Goal: Task Accomplishment & Management: Use online tool/utility

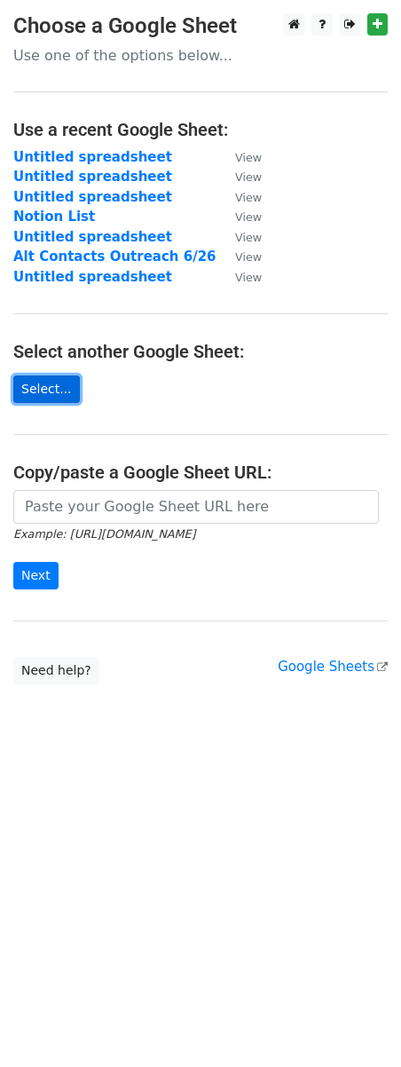
click at [51, 398] on link "Select..." at bounding box center [46, 390] width 67 height 28
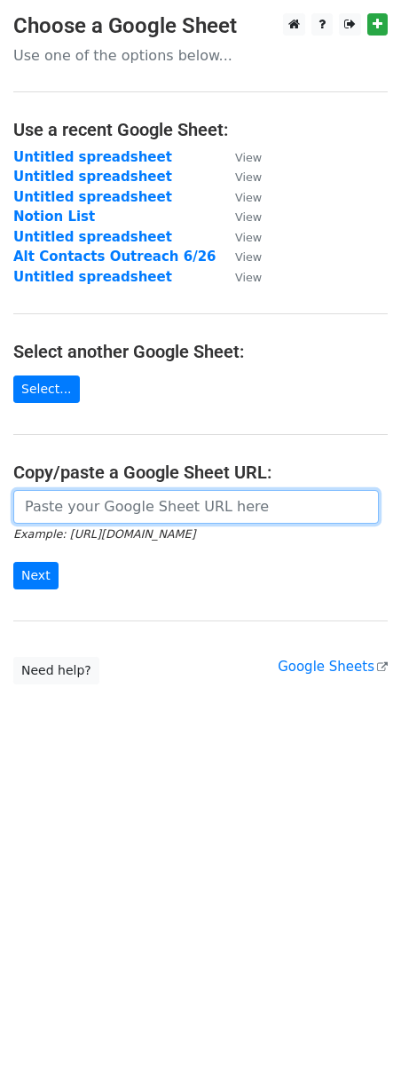
click at [130, 506] on input "url" at bounding box center [196, 507] width 366 height 34
paste input "[URL][DOMAIN_NAME]"
type input "[URL][DOMAIN_NAME]"
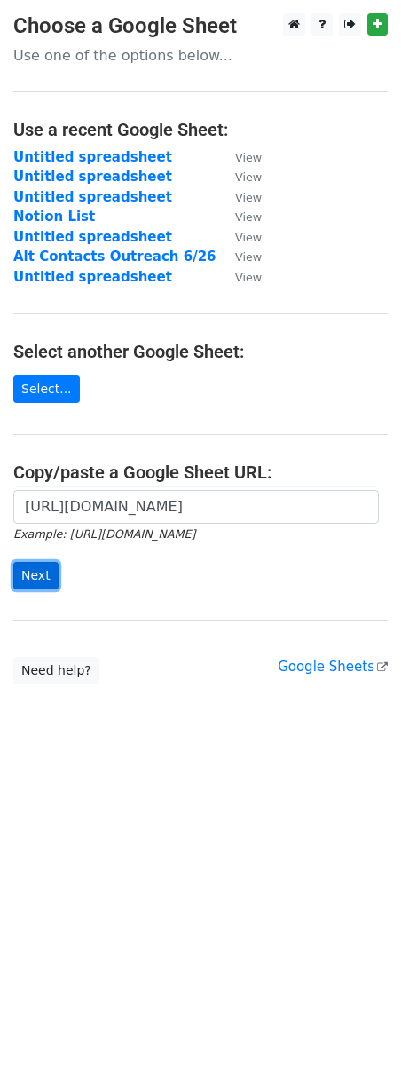
click at [40, 569] on input "Next" at bounding box center [35, 576] width 45 height 28
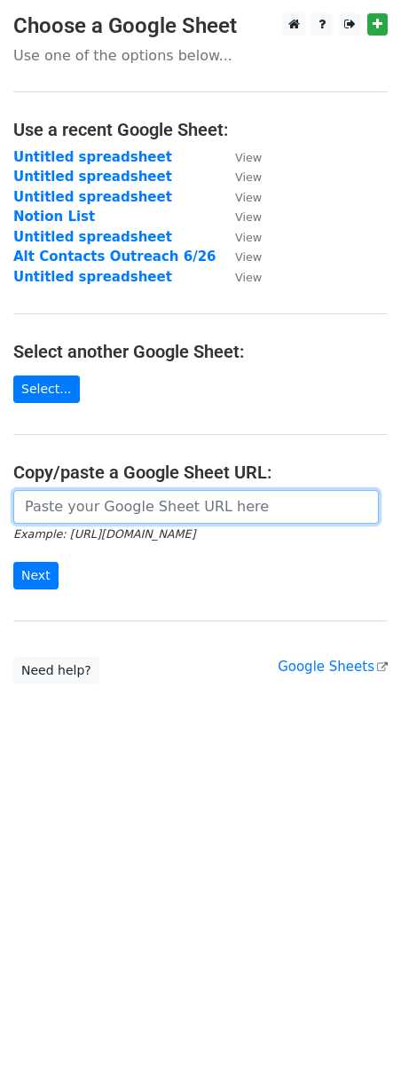
click at [67, 499] on input "url" at bounding box center [196, 507] width 366 height 34
paste input "[URL][DOMAIN_NAME]"
type input "[URL][DOMAIN_NAME]"
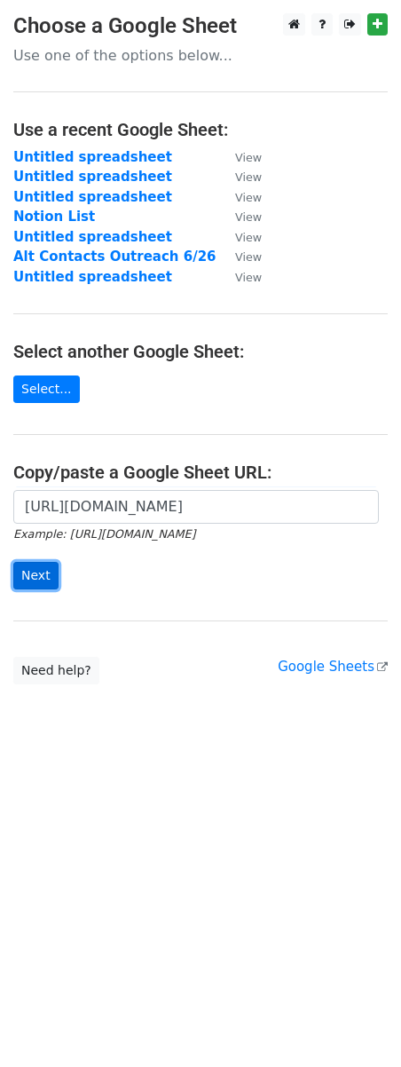
click at [43, 576] on input "Next" at bounding box center [35, 576] width 45 height 28
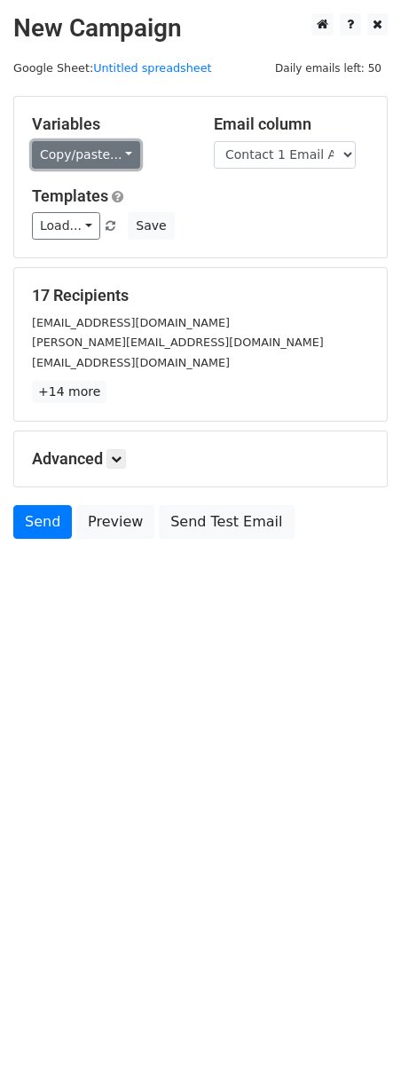
click at [111, 162] on link "Copy/paste..." at bounding box center [86, 155] width 108 height 28
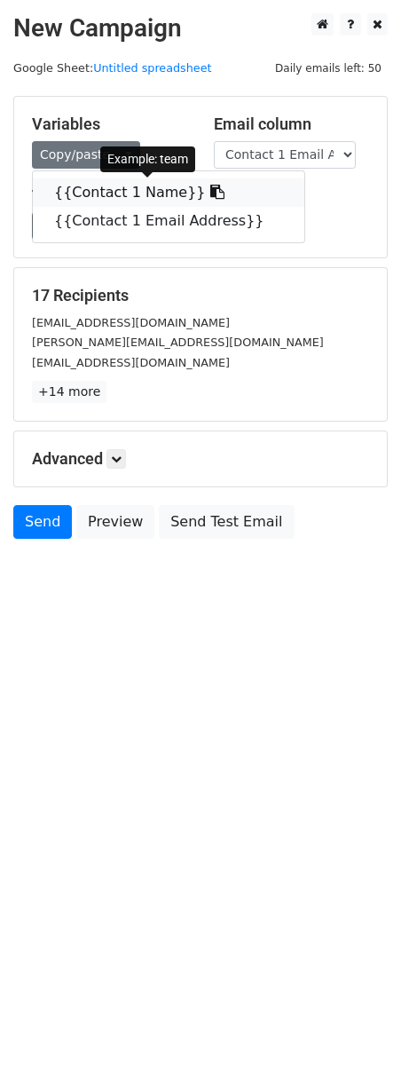
click at [104, 197] on link "{{Contact 1 Name}}" at bounding box center [169, 192] width 272 height 28
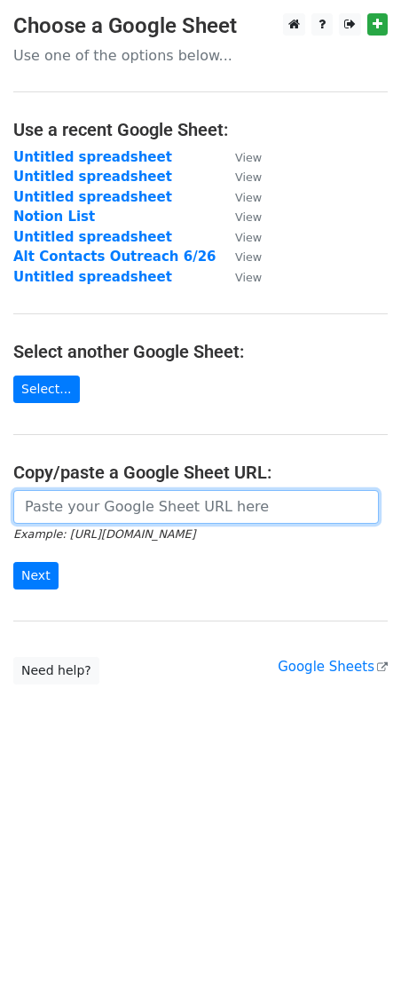
click at [62, 515] on input "url" at bounding box center [196, 507] width 366 height 34
paste input "https://docs.google.com/spreadsheets/d/1p1gCJ1lLzFbLWXd-vfANxgH12MSFr_jGB5DhZpN…"
type input "https://docs.google.com/spreadsheets/d/1p1gCJ1lLzFbLWXd-vfANxgH12MSFr_jGB5DhZpN…"
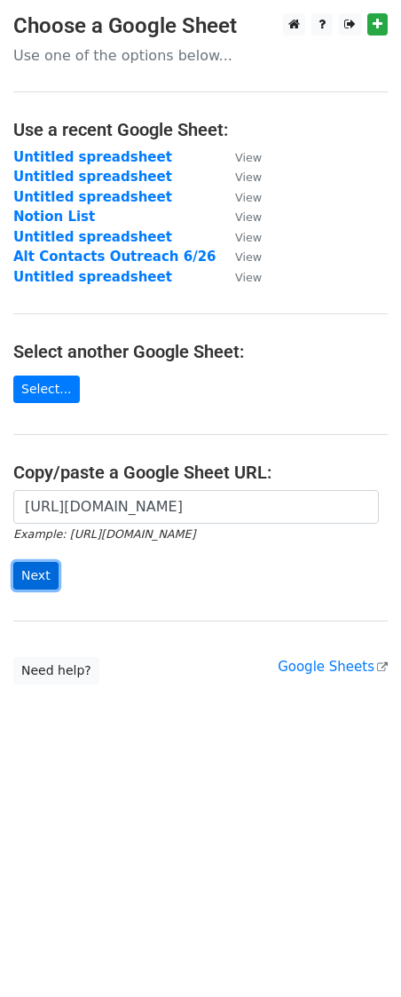
click at [36, 578] on input "Next" at bounding box center [35, 576] width 45 height 28
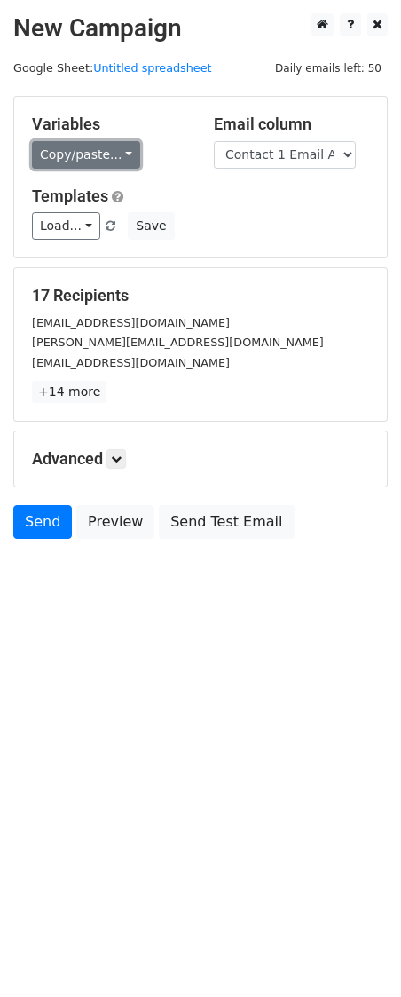
drag, startPoint x: 133, startPoint y: 194, endPoint x: 99, endPoint y: 161, distance: 47.7
click at [99, 161] on link "Copy/paste..." at bounding box center [86, 155] width 108 height 28
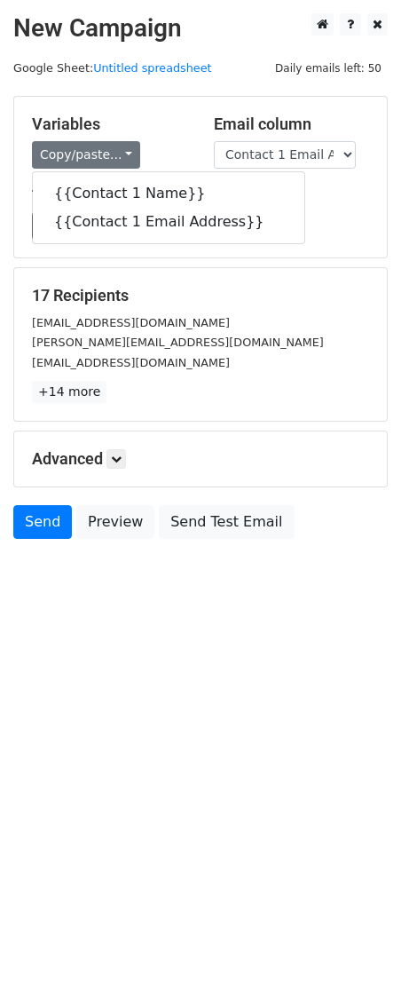
click at [160, 703] on html "New Campaign Daily emails left: 50 Google Sheet: Untitled spreadsheet Variables…" at bounding box center [200, 498] width 401 height 997
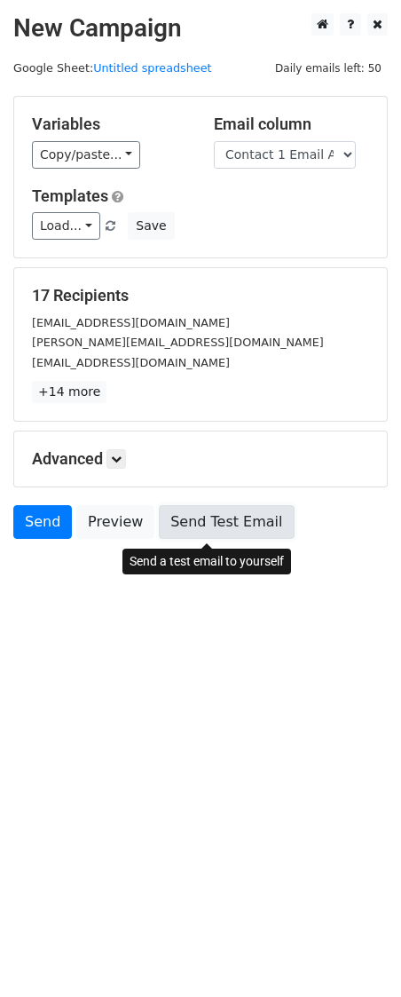
click at [232, 532] on link "Send Test Email" at bounding box center [226, 522] width 135 height 34
click at [185, 532] on link "Send Test Email" at bounding box center [226, 522] width 135 height 34
click at [187, 532] on link "Send Test Email" at bounding box center [226, 522] width 135 height 34
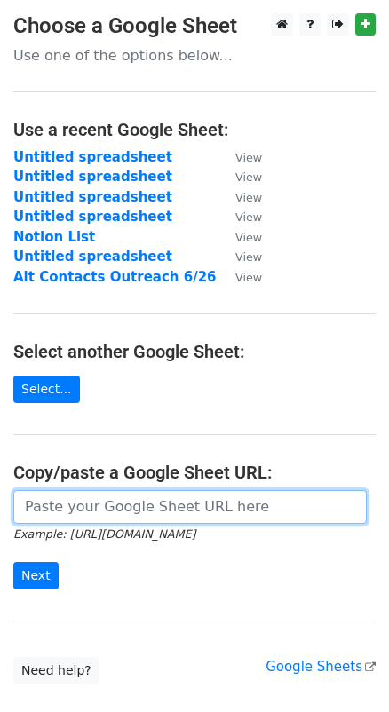
click at [75, 506] on input "url" at bounding box center [189, 507] width 353 height 34
paste input "https://docs.google.com/spreadsheets/d/1p1gCJ1lLzFbLWXd-vfANxgH12MSFr_jGB5DhZpN…"
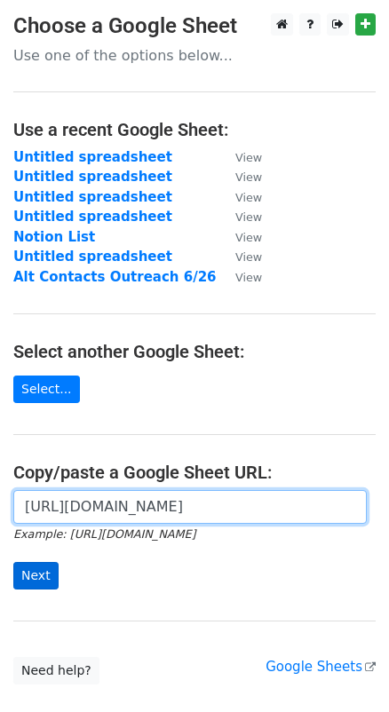
type input "https://docs.google.com/spreadsheets/d/1p1gCJ1lLzFbLWXd-vfANxgH12MSFr_jGB5DhZpN…"
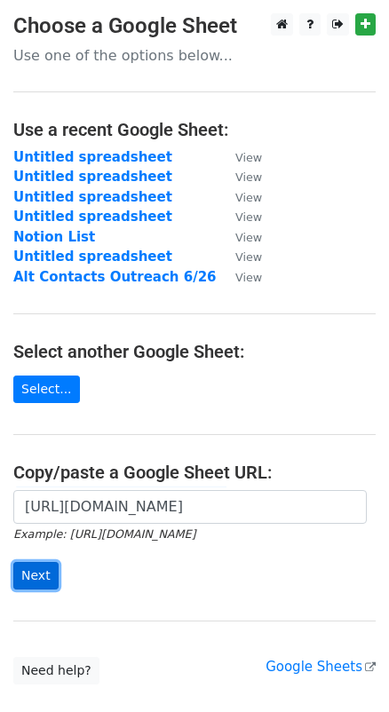
click at [23, 585] on input "Next" at bounding box center [35, 576] width 45 height 28
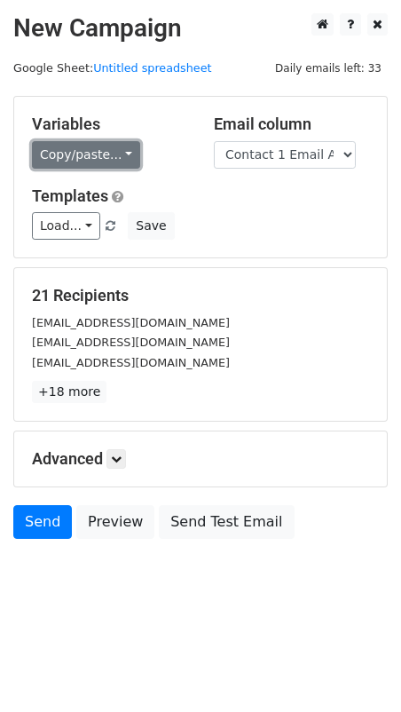
click at [107, 158] on link "Copy/paste..." at bounding box center [86, 155] width 108 height 28
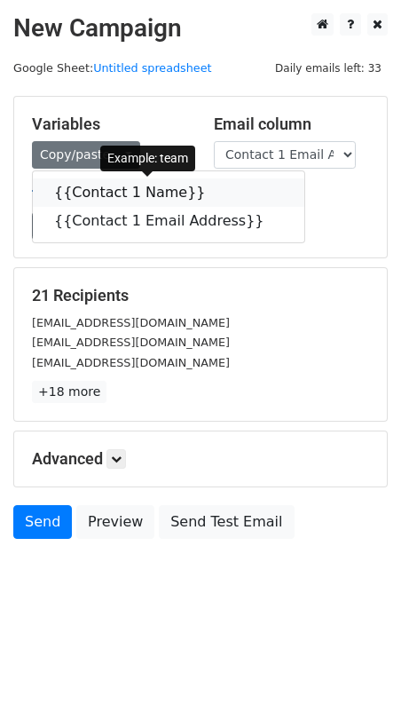
click at [99, 186] on link "{{Contact 1 Name}}" at bounding box center [169, 192] width 272 height 28
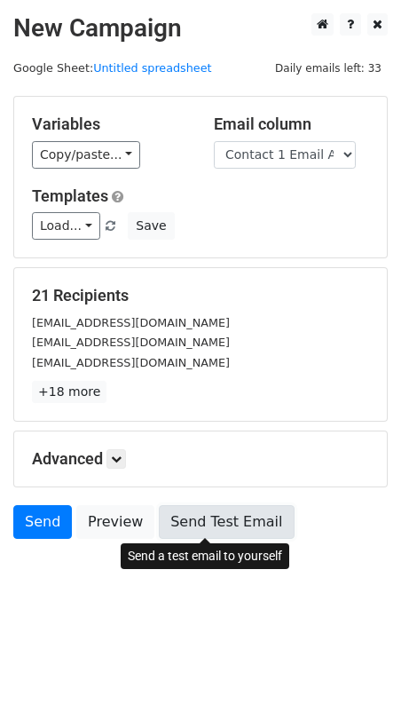
click at [209, 518] on link "Send Test Email" at bounding box center [226, 522] width 135 height 34
